Goal: Task Accomplishment & Management: Manage account settings

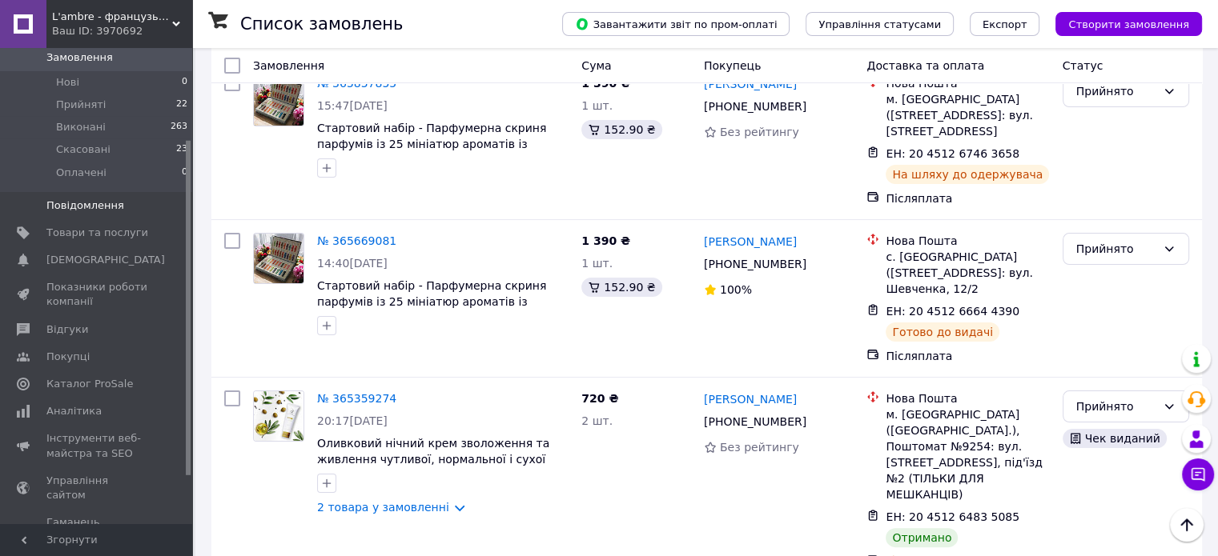
scroll to position [160, 0]
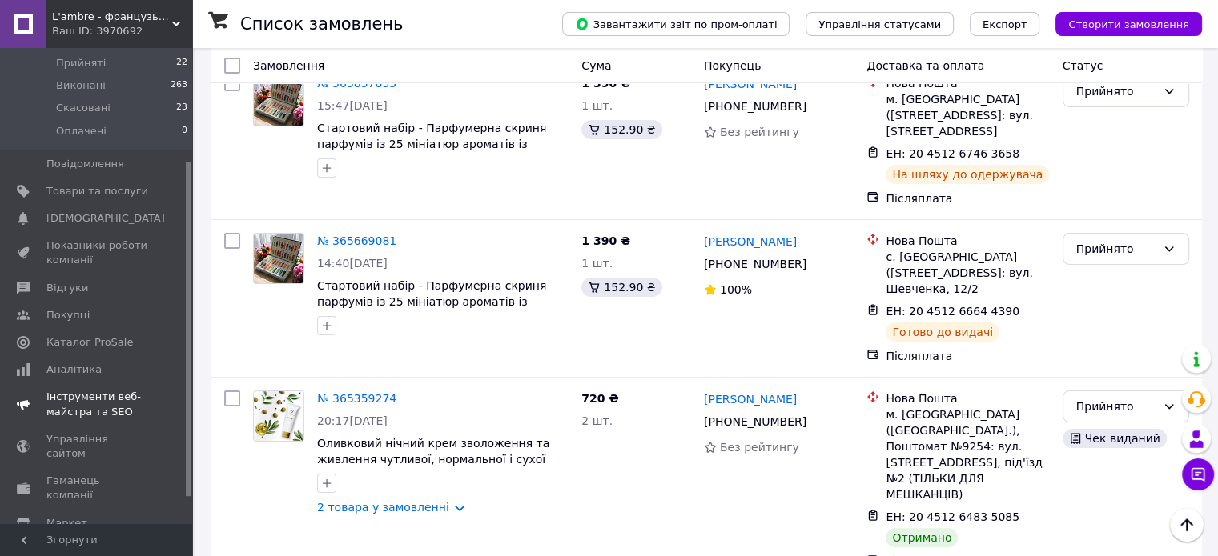
click at [58, 390] on span "Інструменти веб-майстра та SEO" at bounding box center [97, 404] width 102 height 29
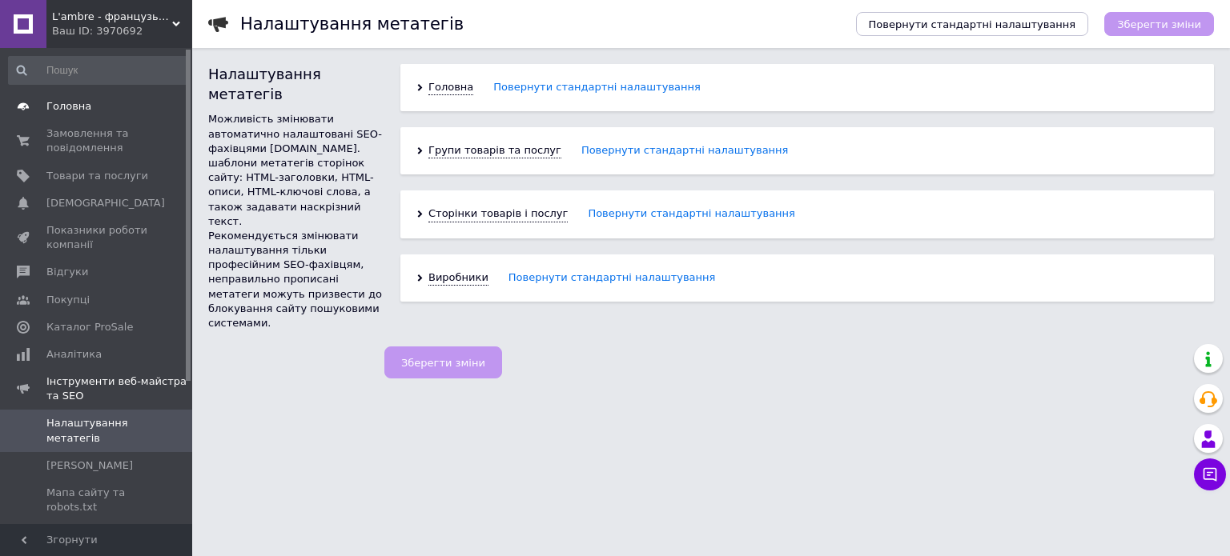
click at [61, 101] on span "Головна" at bounding box center [68, 106] width 45 height 14
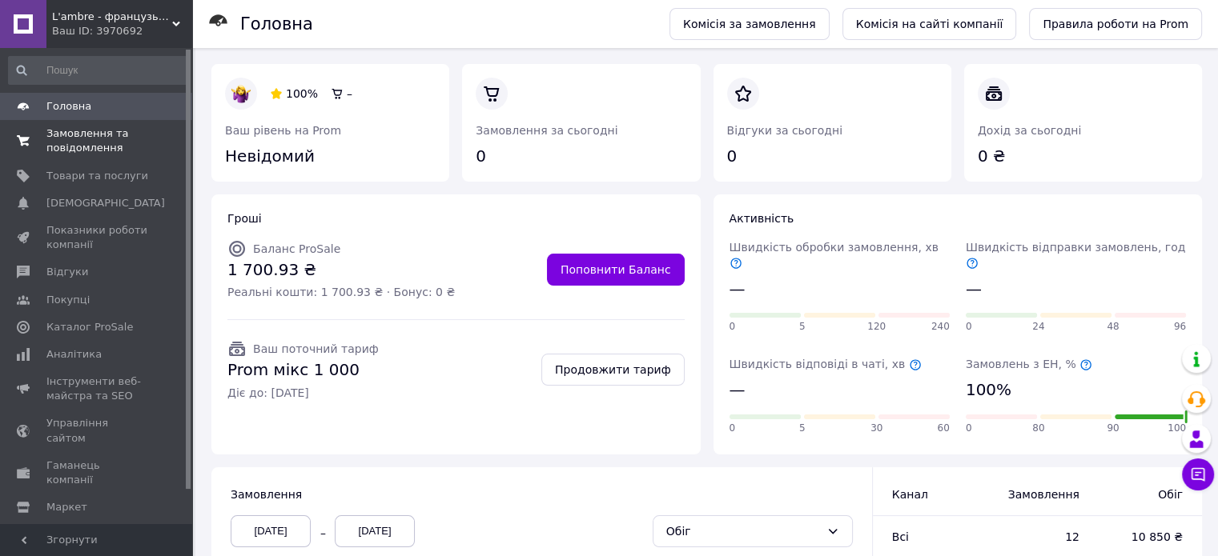
click at [81, 129] on span "Замовлення та повідомлення" at bounding box center [97, 141] width 102 height 29
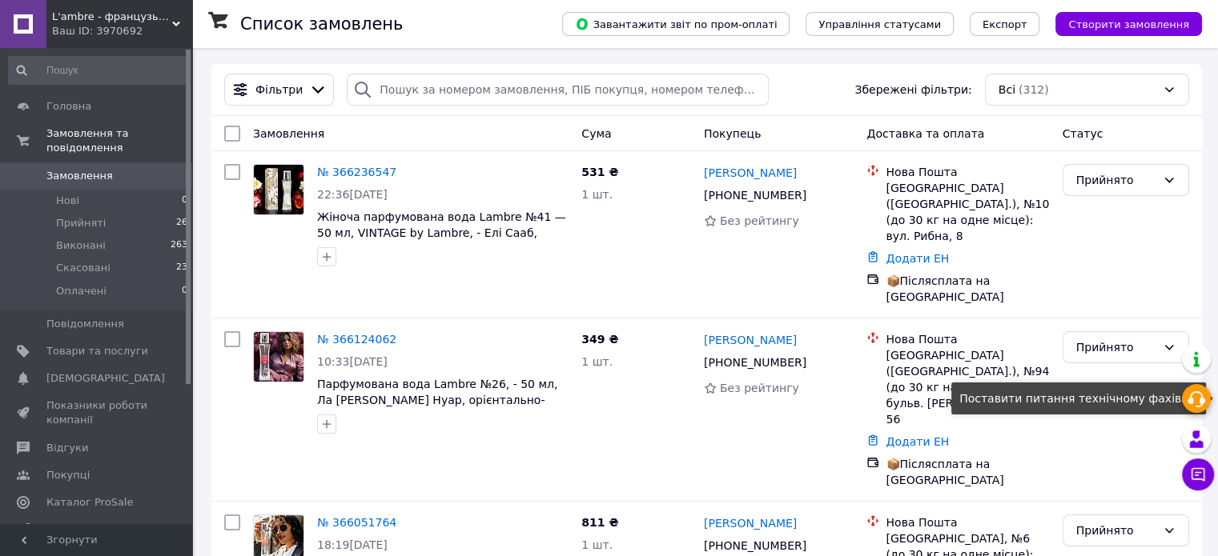
click at [1194, 400] on icon at bounding box center [1196, 399] width 19 height 19
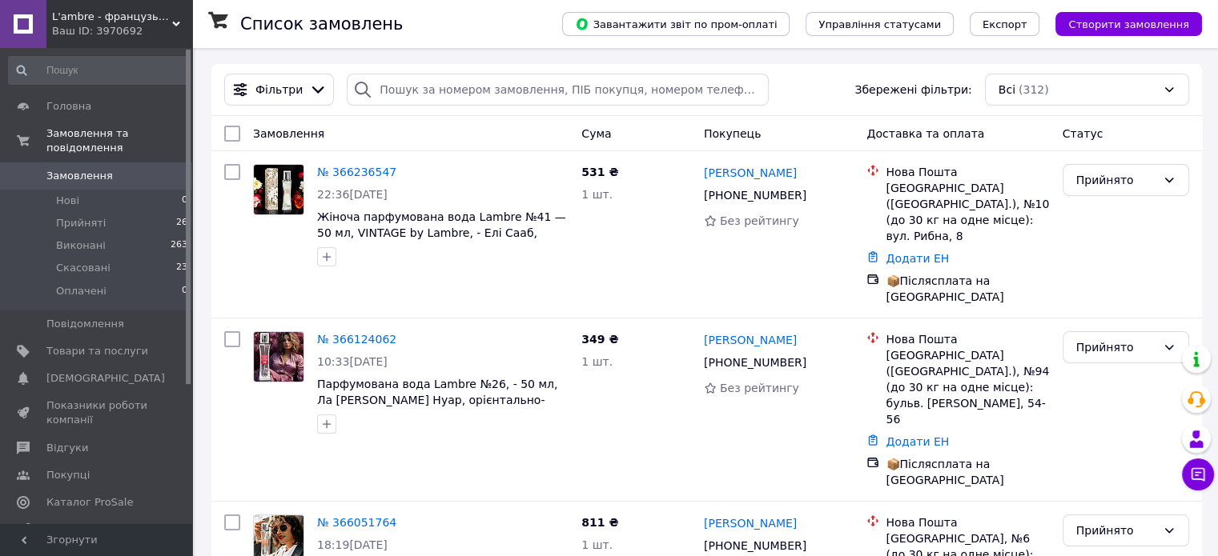
click at [1195, 399] on icon at bounding box center [1196, 399] width 19 height 19
click at [1195, 395] on icon at bounding box center [1196, 399] width 19 height 19
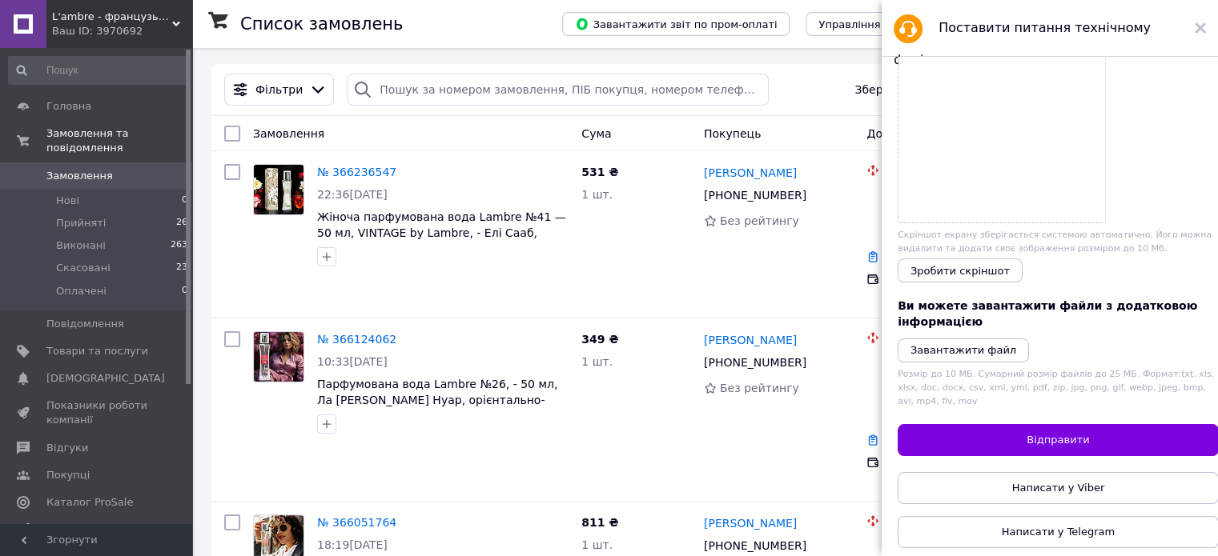
scroll to position [24, 0]
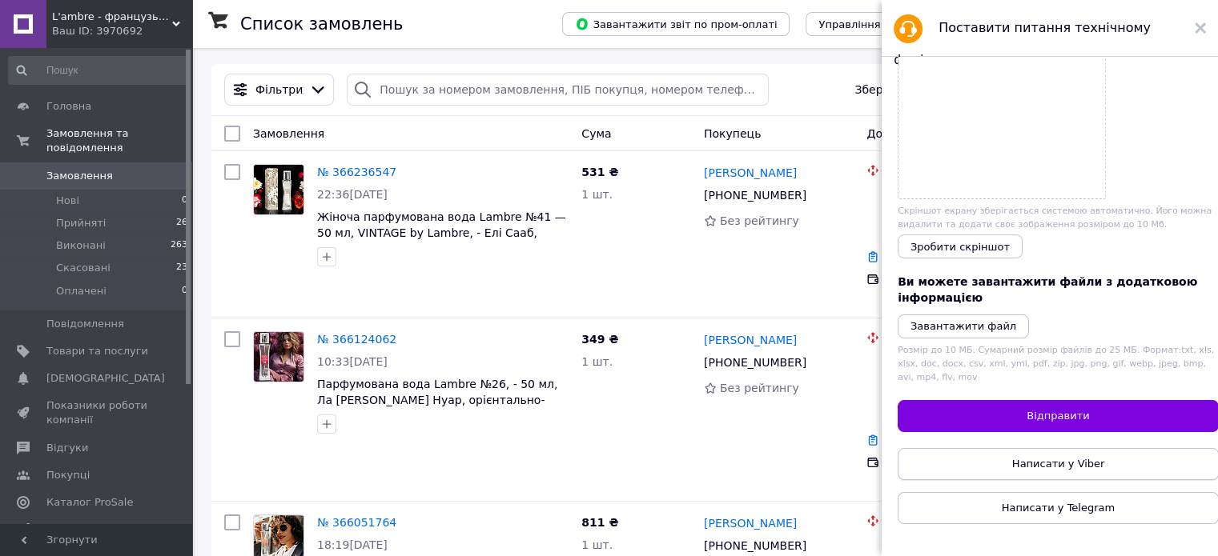
click at [1064, 458] on span "Написати у Viber" at bounding box center [1058, 464] width 93 height 12
click at [1198, 25] on use at bounding box center [1200, 27] width 11 height 11
